Goal: Task Accomplishment & Management: Find specific page/section

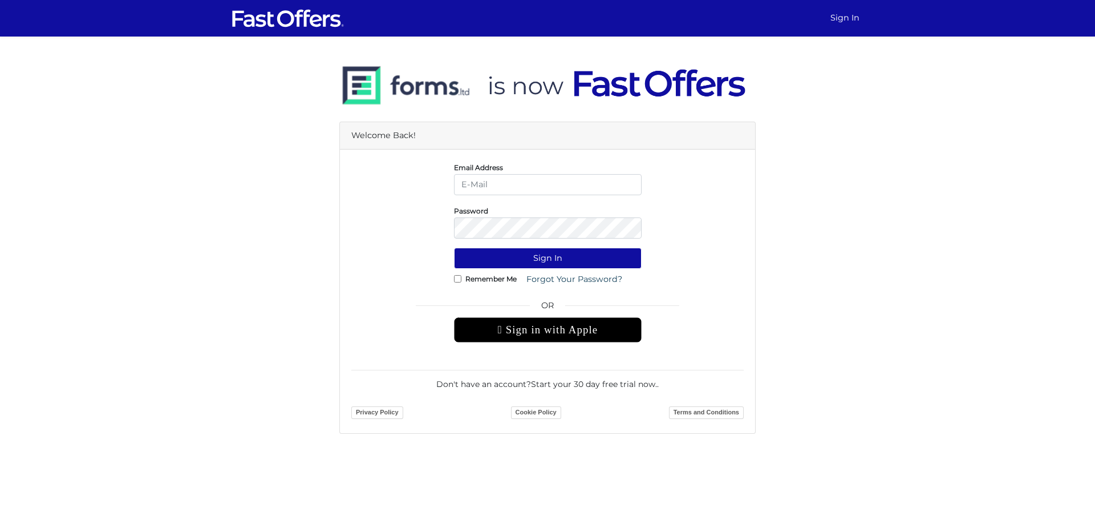
click at [483, 188] on input "email" at bounding box center [548, 184] width 188 height 21
type input "[EMAIL_ADDRESS][PERSON_NAME][DOMAIN_NAME]"
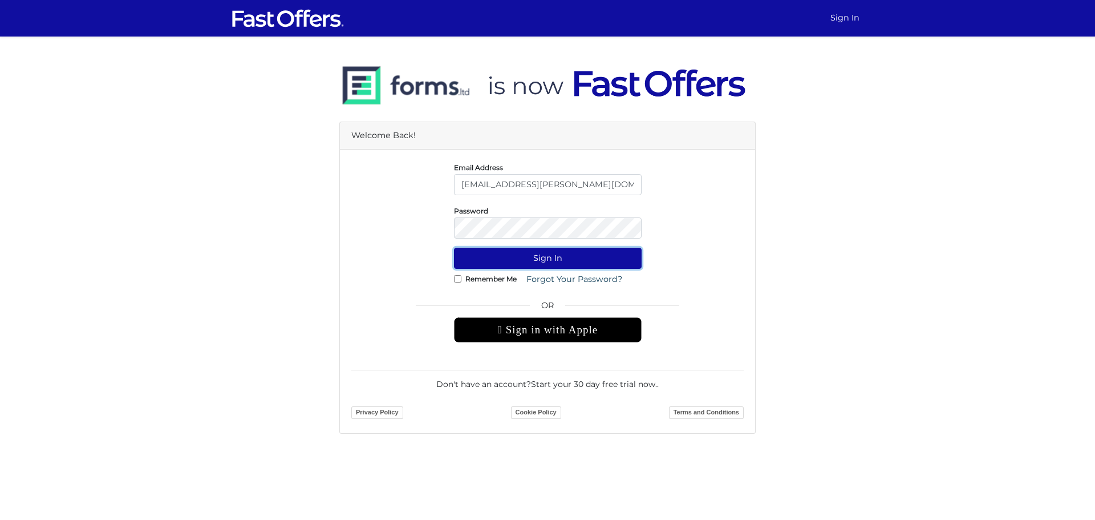
click at [533, 261] on button "Sign In" at bounding box center [548, 258] width 188 height 21
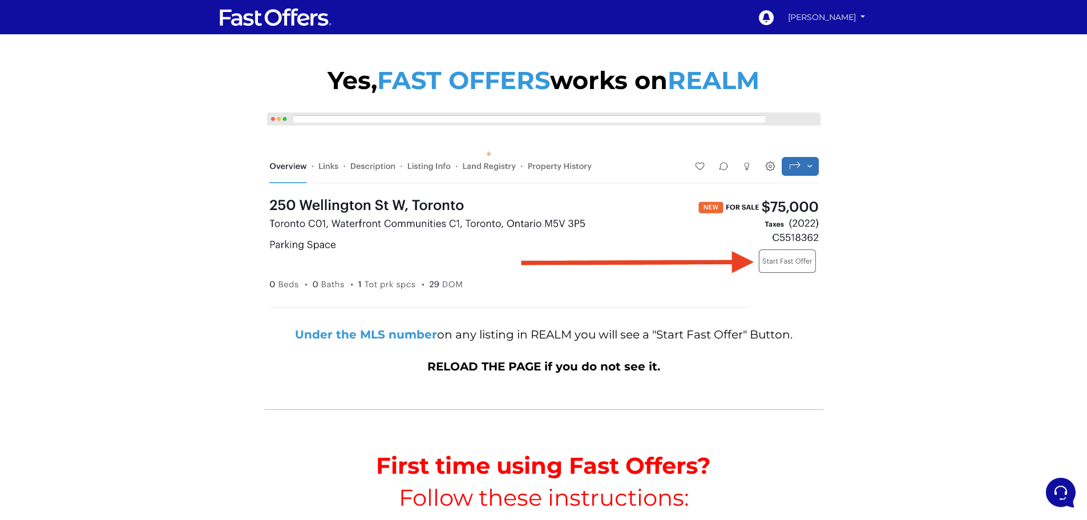
click at [843, 13] on link "[PERSON_NAME]" at bounding box center [826, 17] width 85 height 20
click at [822, 36] on link "My Offers" at bounding box center [829, 40] width 79 height 15
